Goal: Information Seeking & Learning: Learn about a topic

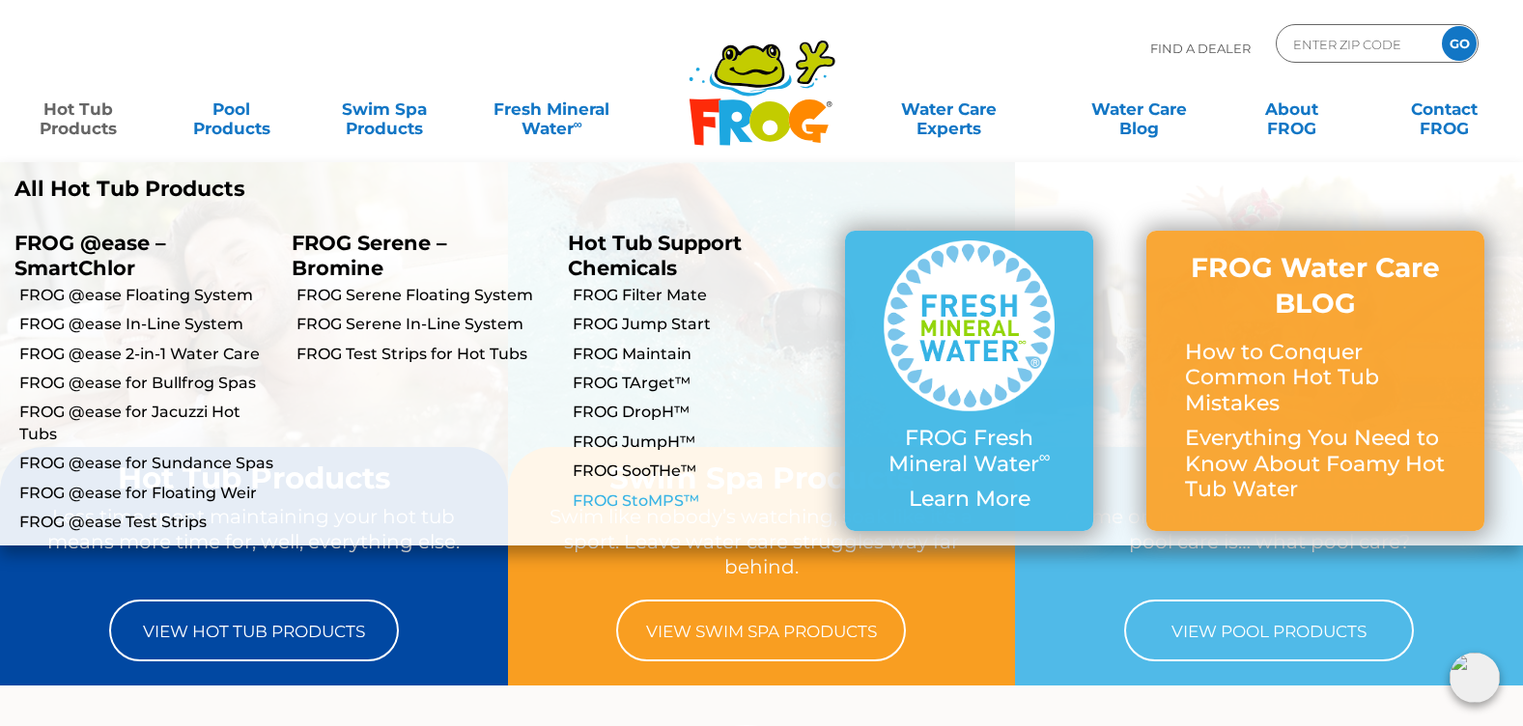
click at [661, 492] on link "FROG StoMPS™" at bounding box center [702, 501] width 258 height 21
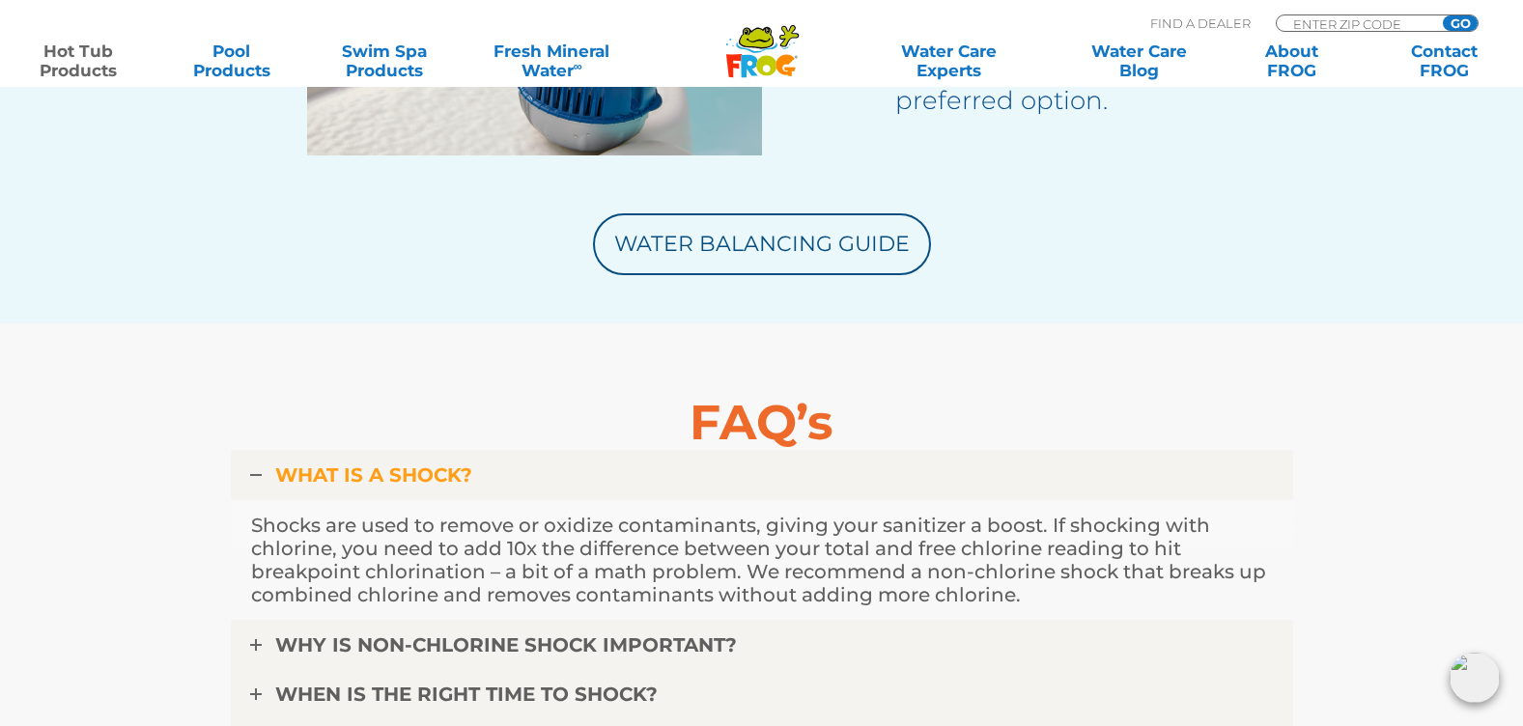
scroll to position [4346, 0]
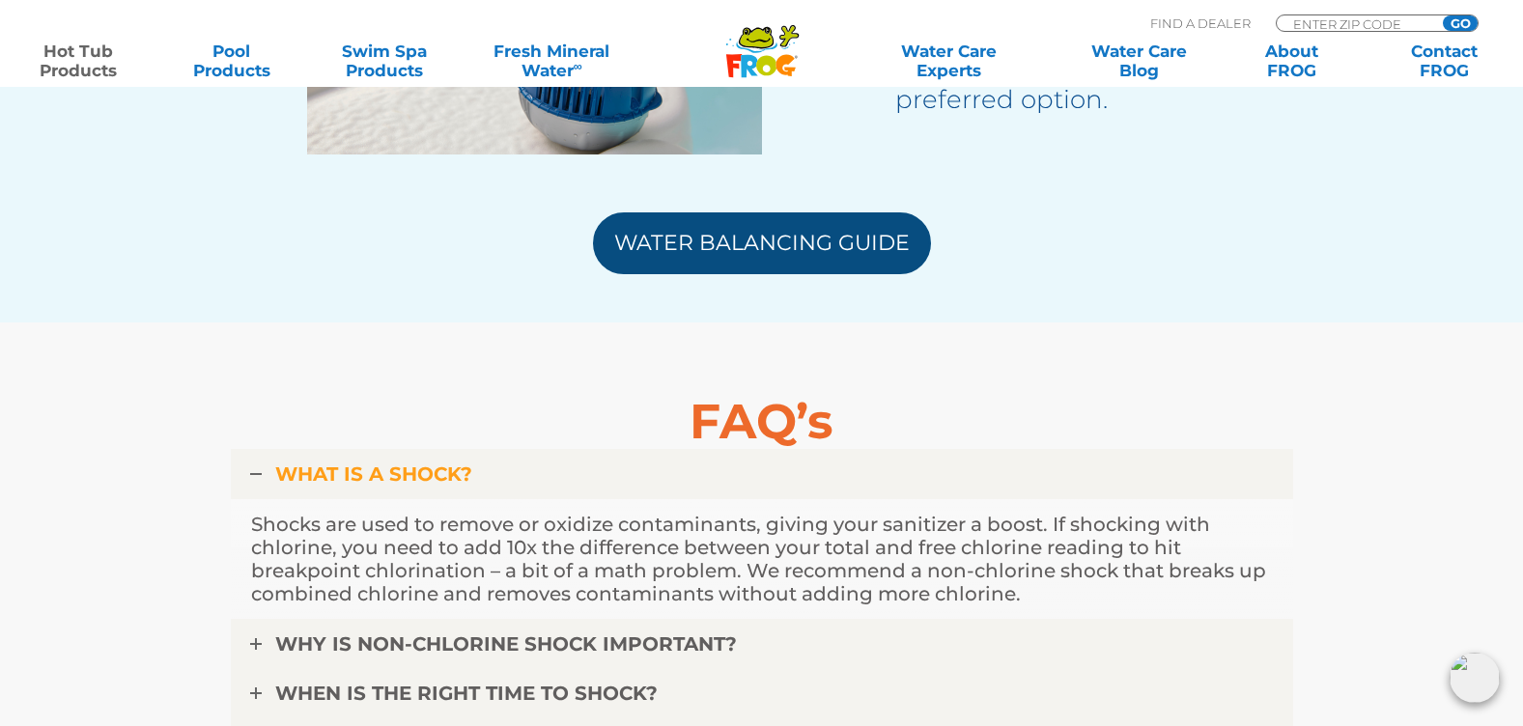
click at [807, 237] on link "Water Balancing Guide" at bounding box center [762, 243] width 338 height 62
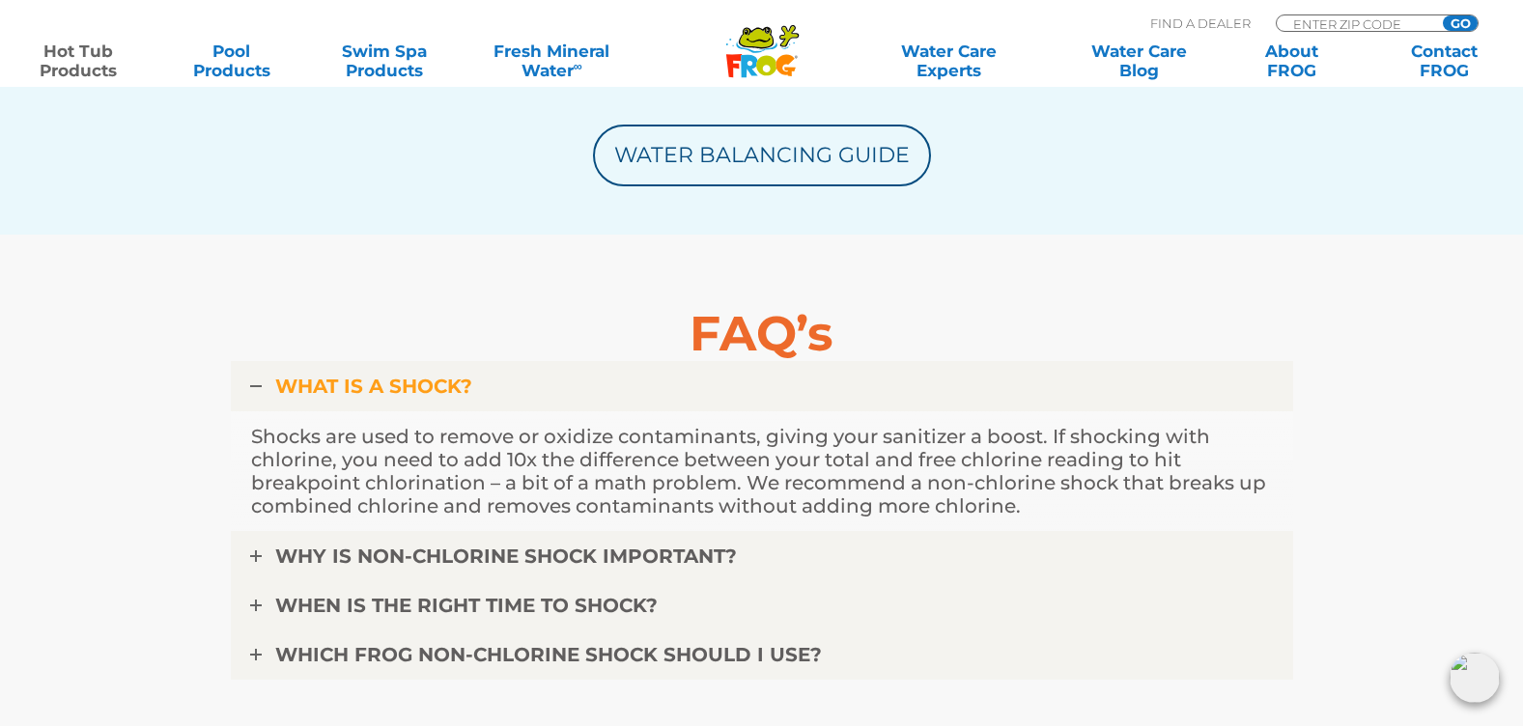
scroll to position [4539, 0]
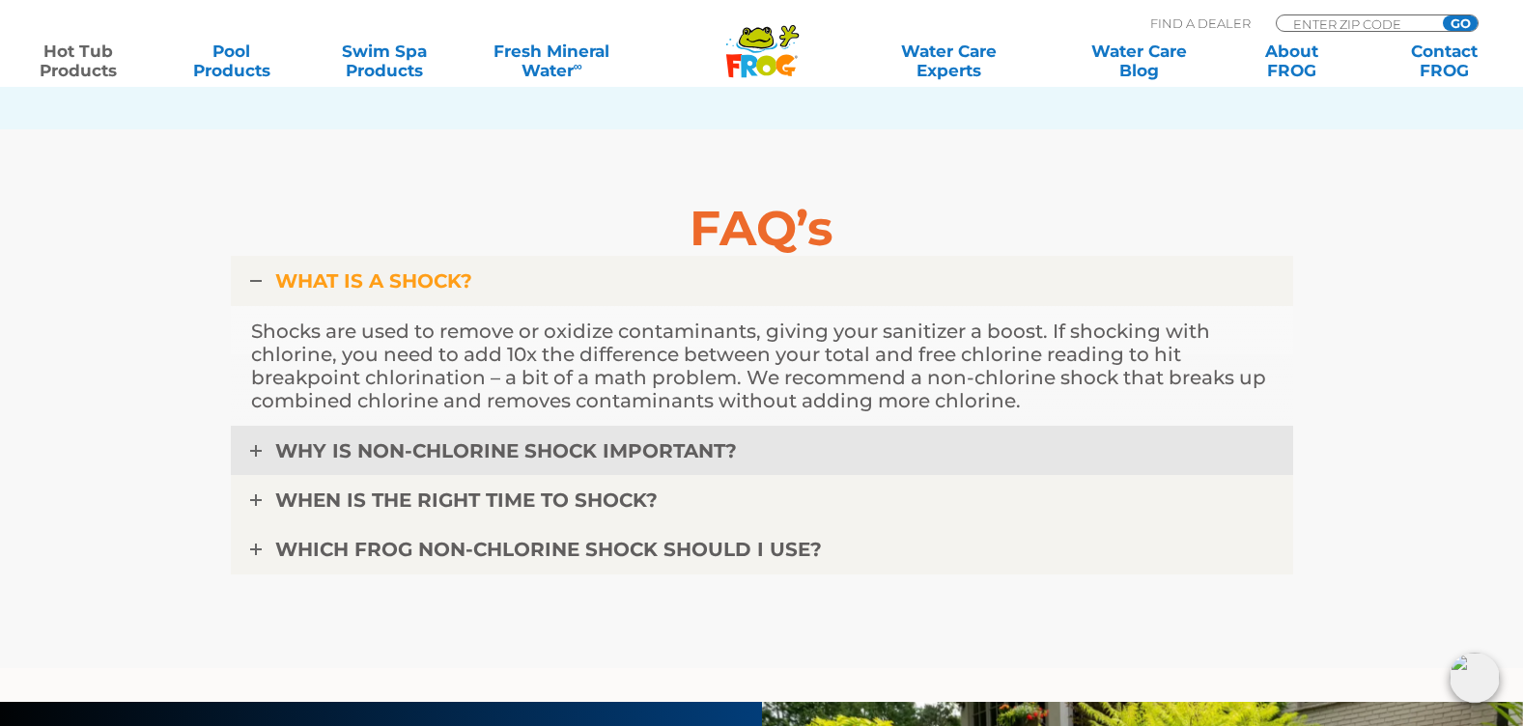
click at [379, 456] on span "WHY IS NON-CHLORINE SHOCK IMPORTANT?" at bounding box center [506, 450] width 462 height 23
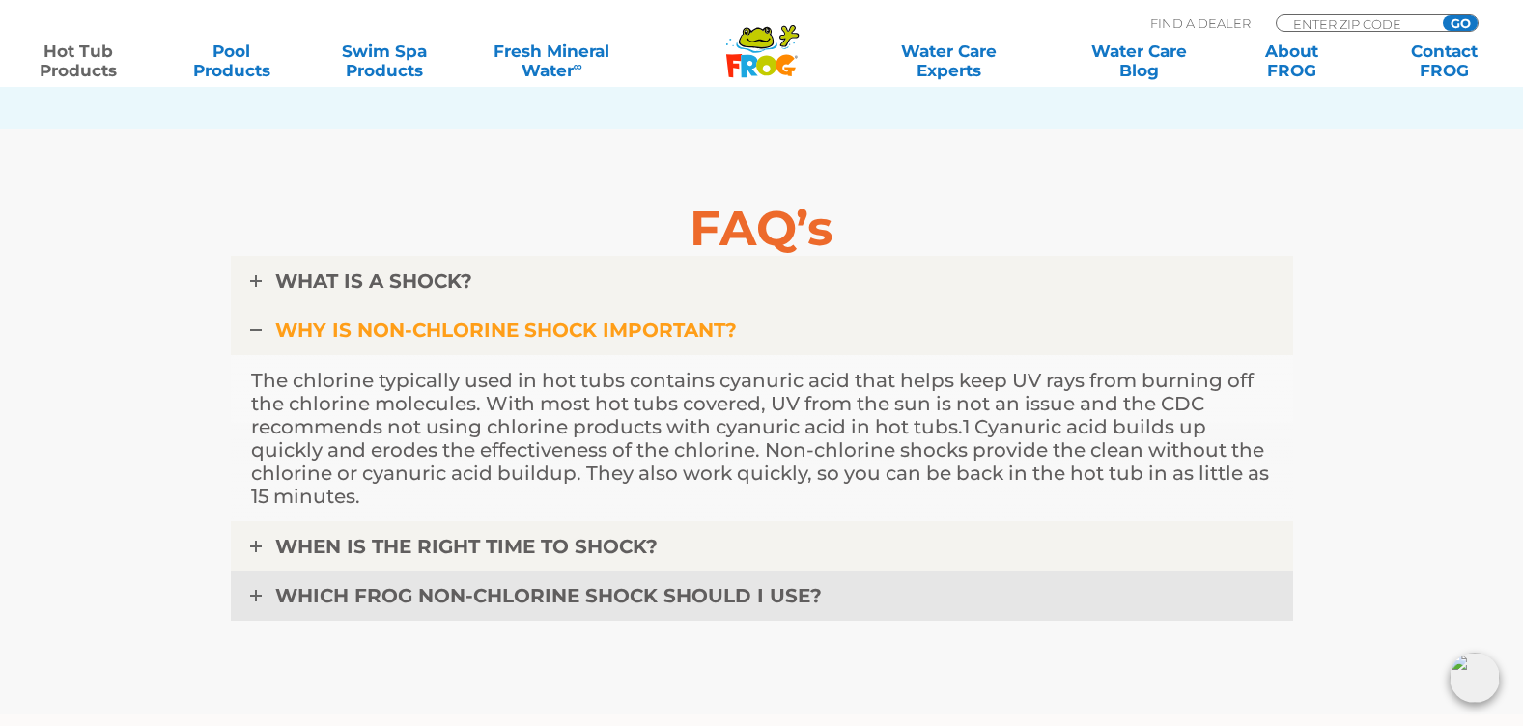
click at [672, 596] on span "WHICH FROG NON-CHLORINE SHOCK SHOULD I USE?" at bounding box center [548, 595] width 547 height 23
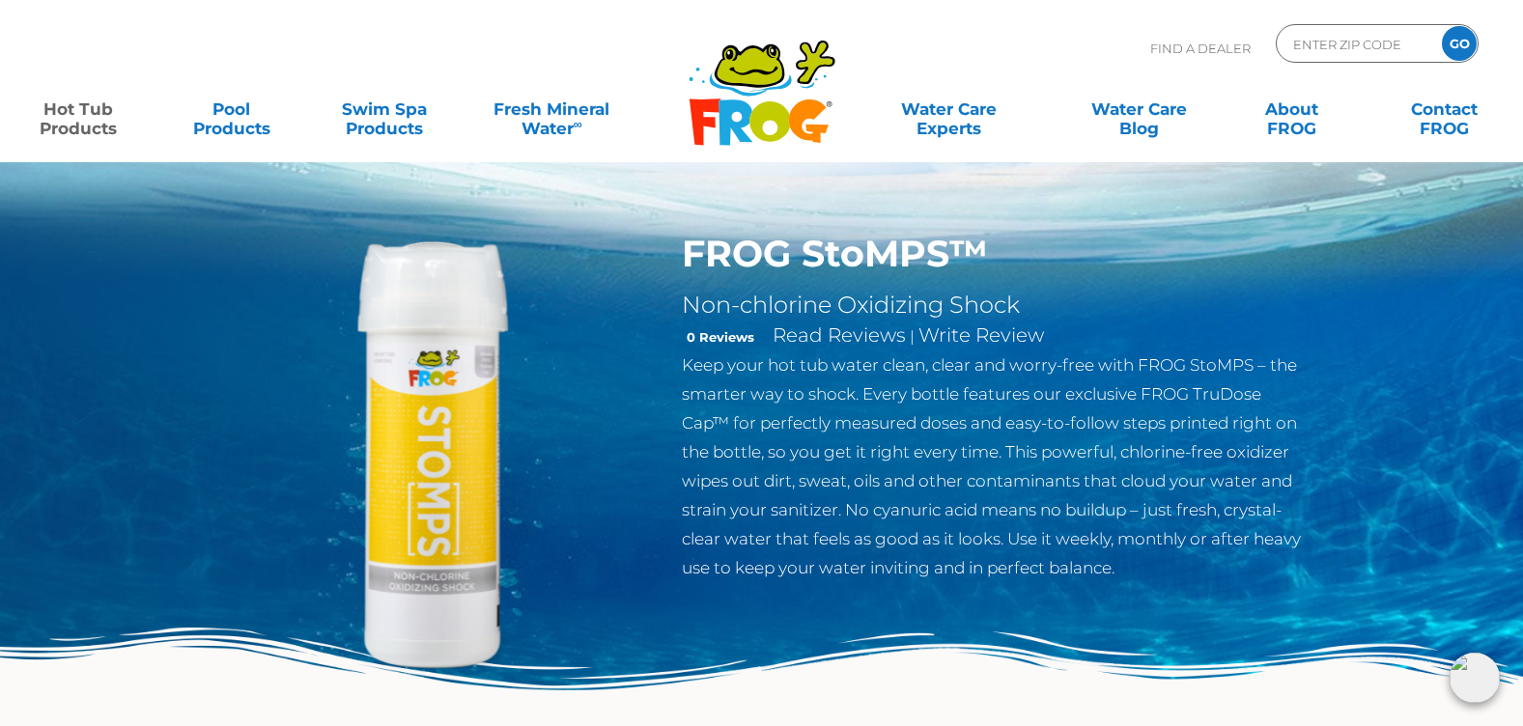
click at [459, 492] on img at bounding box center [433, 453] width 442 height 442
